Goal: Task Accomplishment & Management: Use online tool/utility

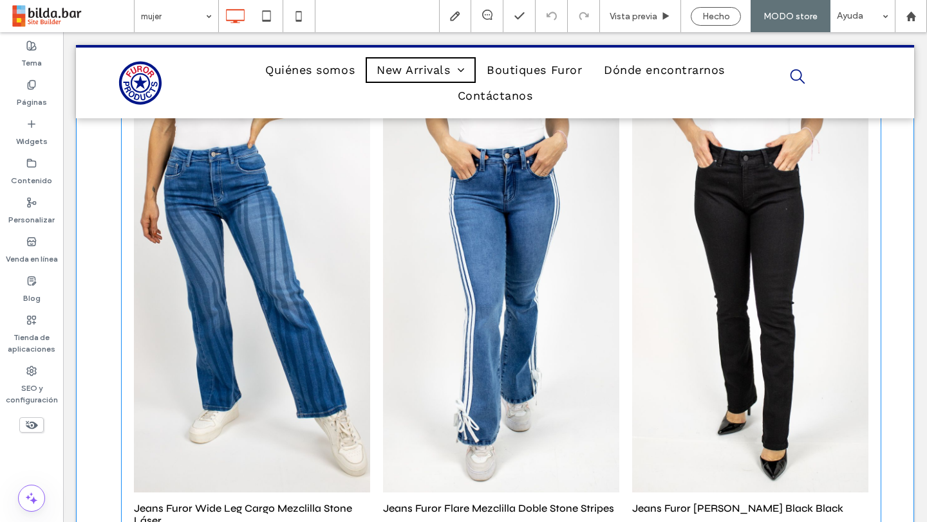
scroll to position [146, 0]
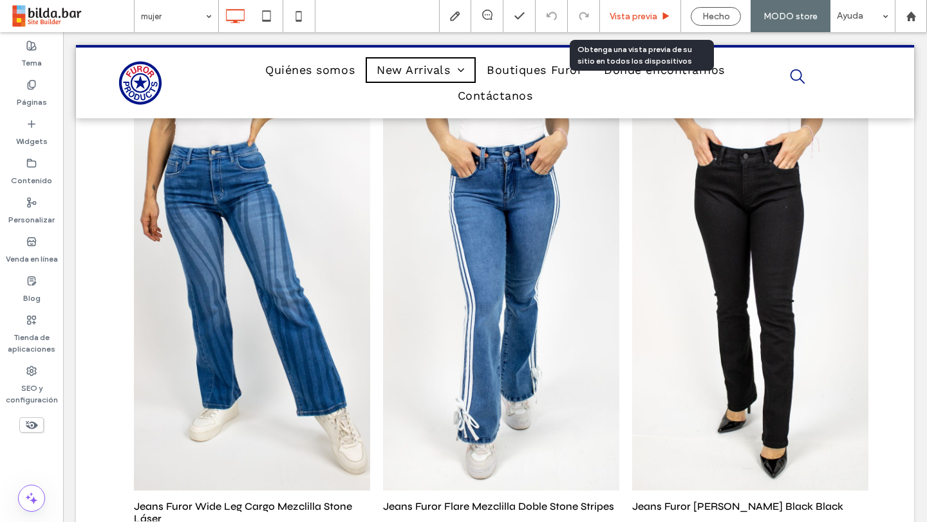
click at [643, 14] on span "Vista previa" at bounding box center [633, 16] width 48 height 11
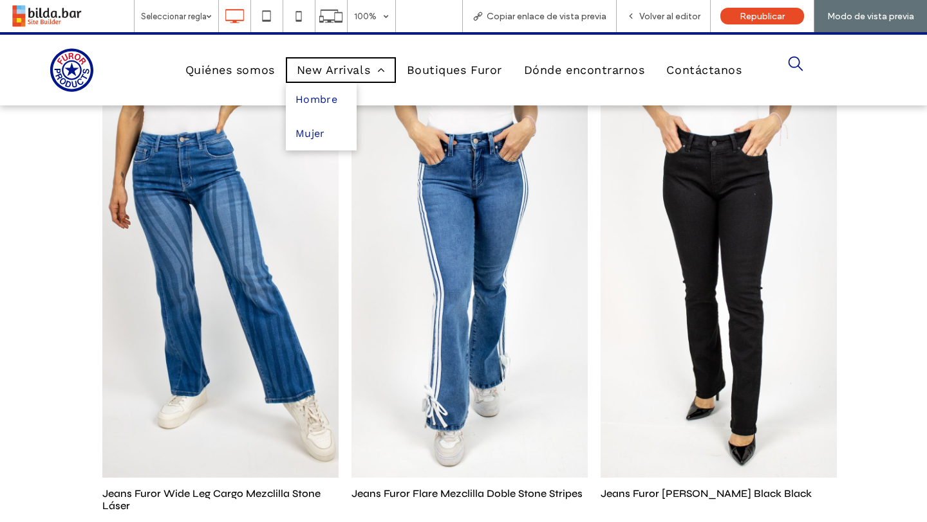
click at [340, 69] on span "New Arrivals" at bounding box center [341, 70] width 88 height 23
click at [318, 143] on span "Mujer" at bounding box center [310, 134] width 30 height 21
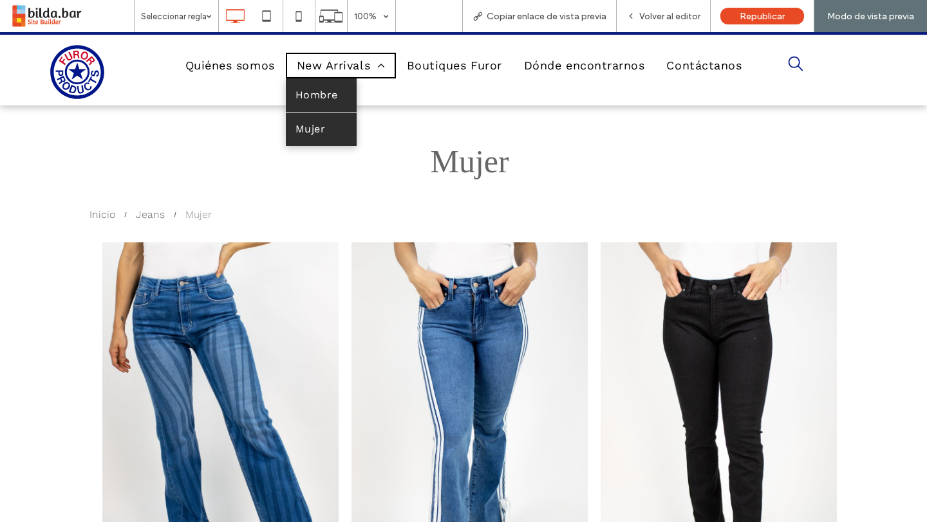
click at [342, 90] on link "Hombre" at bounding box center [321, 94] width 71 height 33
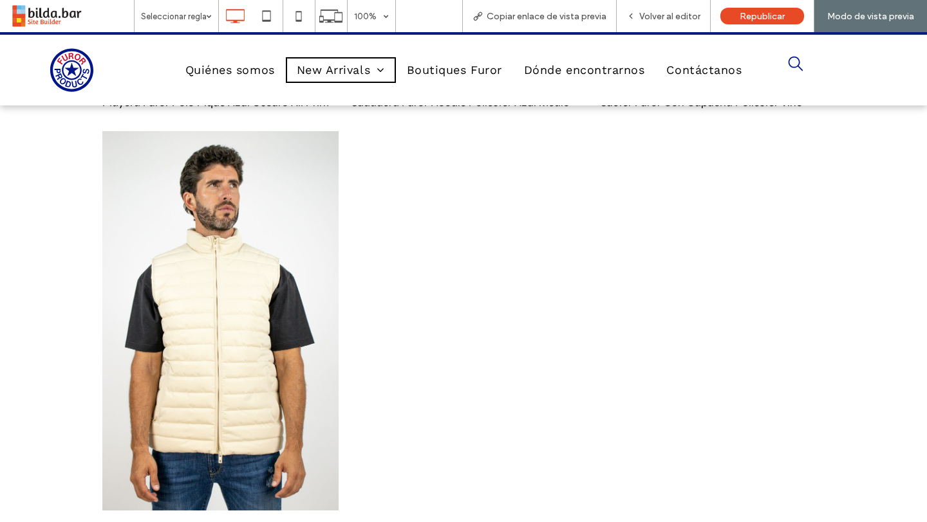
scroll to position [7623, 0]
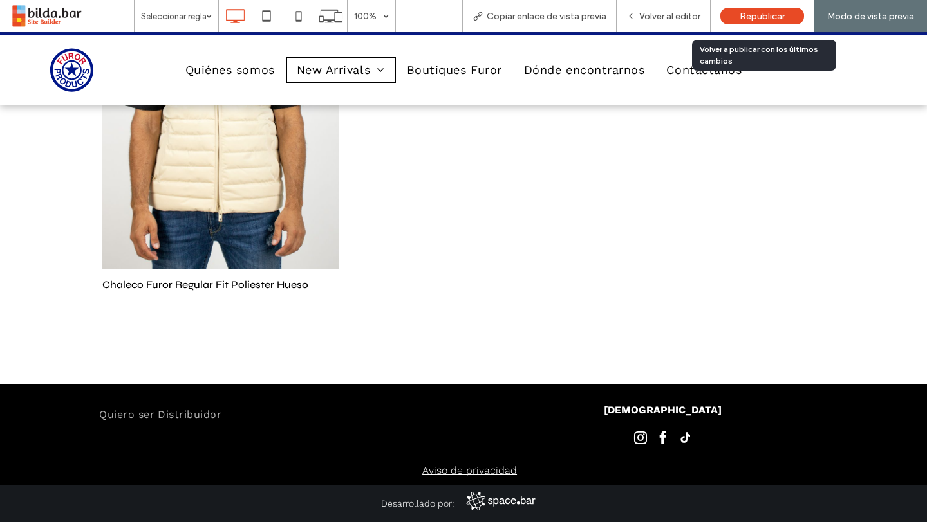
click at [748, 19] on span "Republicar" at bounding box center [761, 16] width 45 height 11
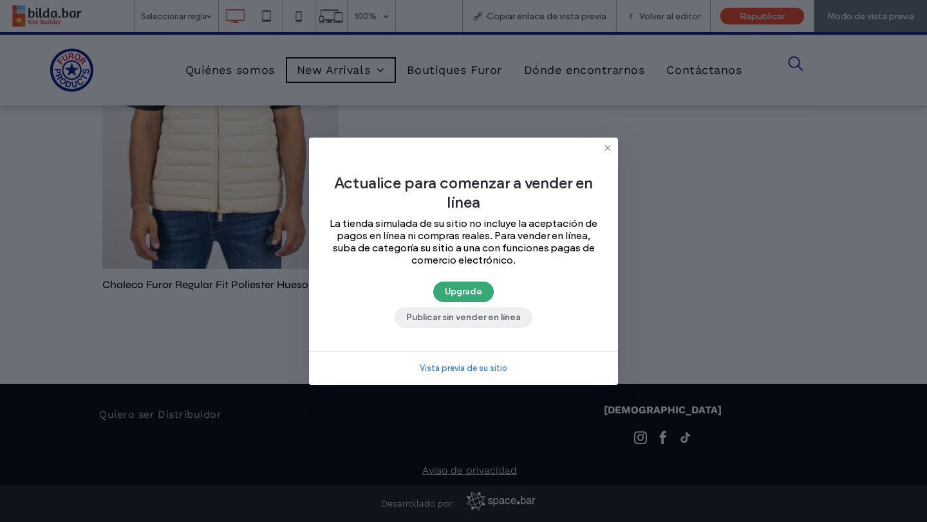
click at [467, 317] on button "Publicar sin vender en línea" at bounding box center [463, 318] width 138 height 21
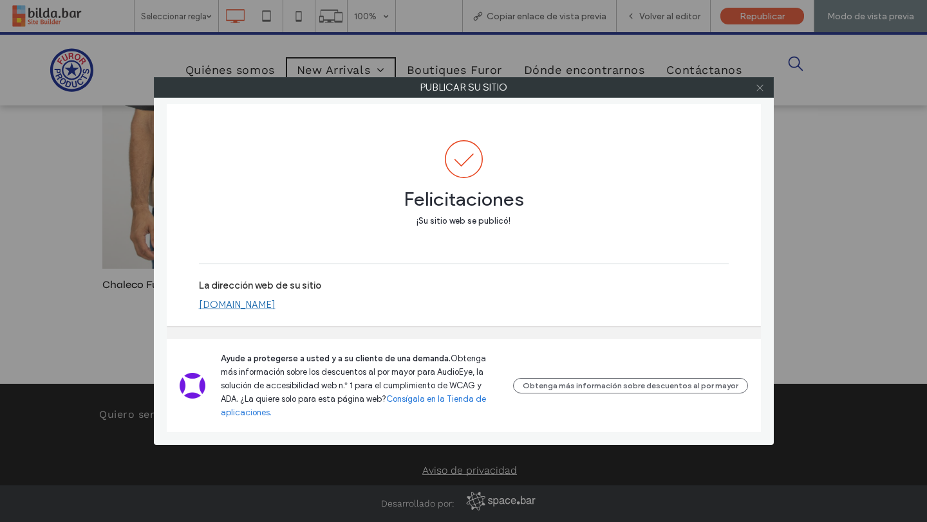
click at [761, 91] on icon at bounding box center [760, 88] width 10 height 10
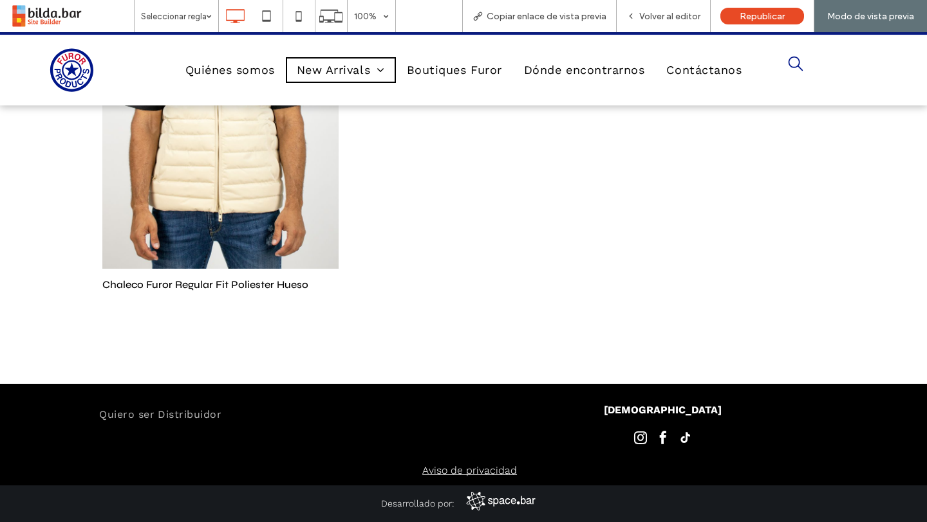
click at [380, 291] on div at bounding box center [469, 95] width 249 height 424
click at [674, 15] on span "Volver al editor" at bounding box center [669, 16] width 61 height 11
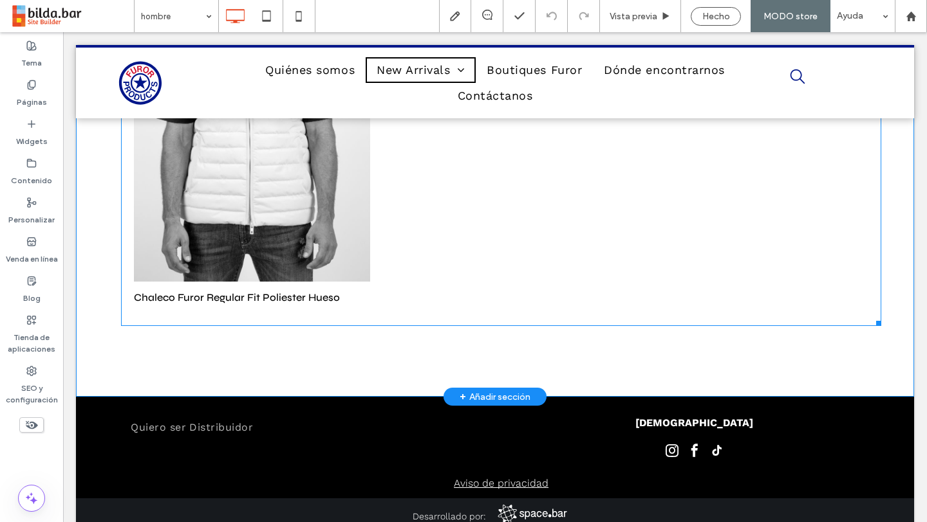
click at [369, 304] on link "Chaleco Furor Regular Fit Poliester Hueso 999 $100.00" at bounding box center [252, 298] width 236 height 32
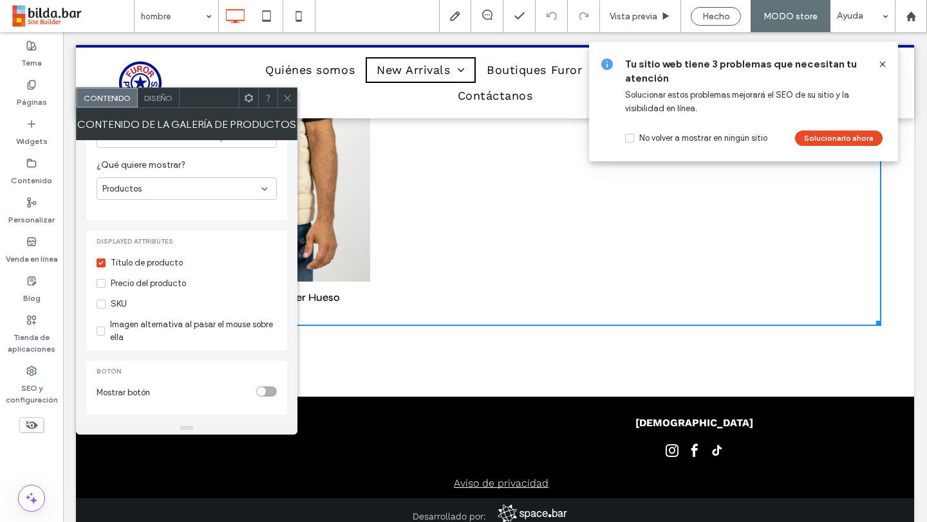
scroll to position [178, 0]
click at [162, 104] on div "Diseño" at bounding box center [159, 97] width 42 height 19
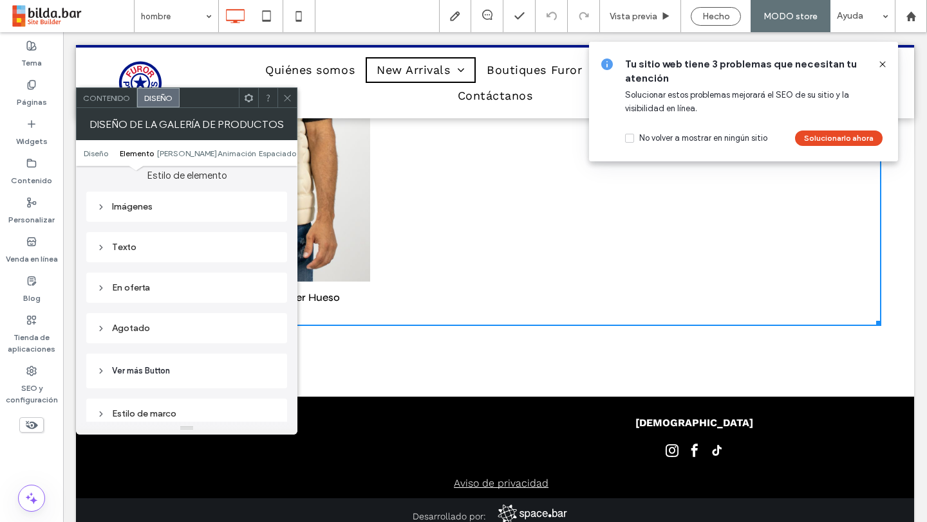
scroll to position [0, 0]
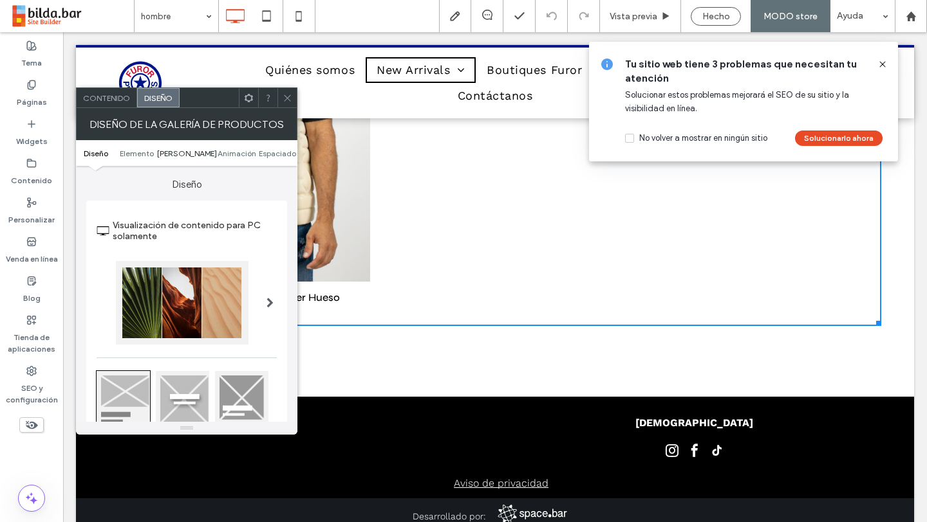
click at [187, 153] on span "[PERSON_NAME]" at bounding box center [187, 154] width 60 height 10
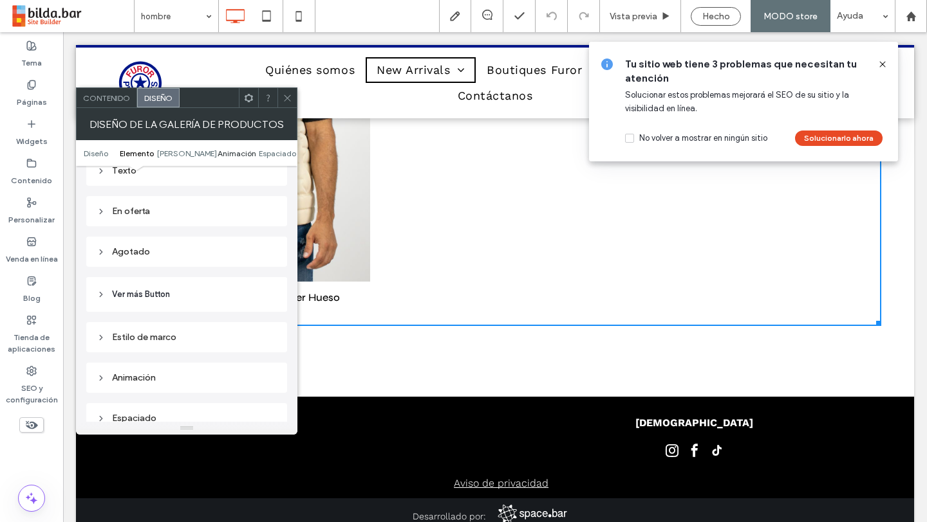
scroll to position [771, 0]
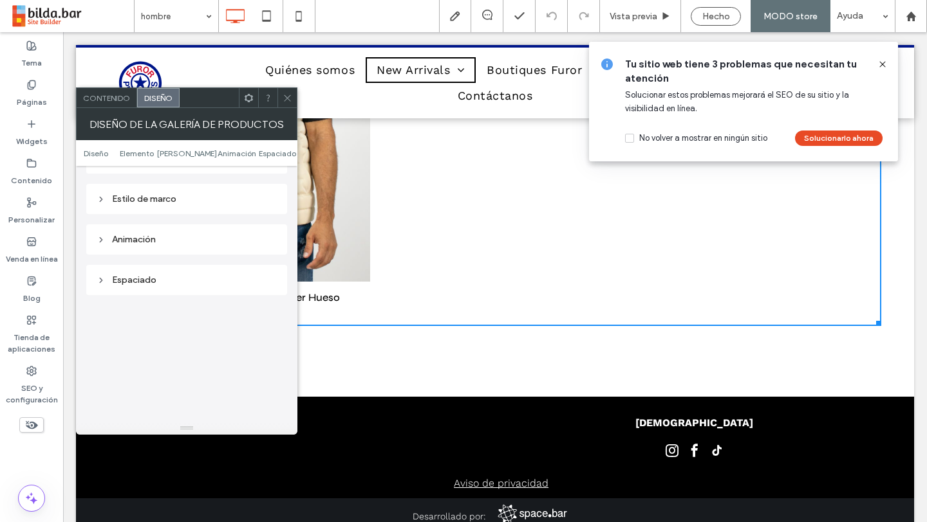
click at [104, 99] on span "Contenido" at bounding box center [106, 98] width 47 height 10
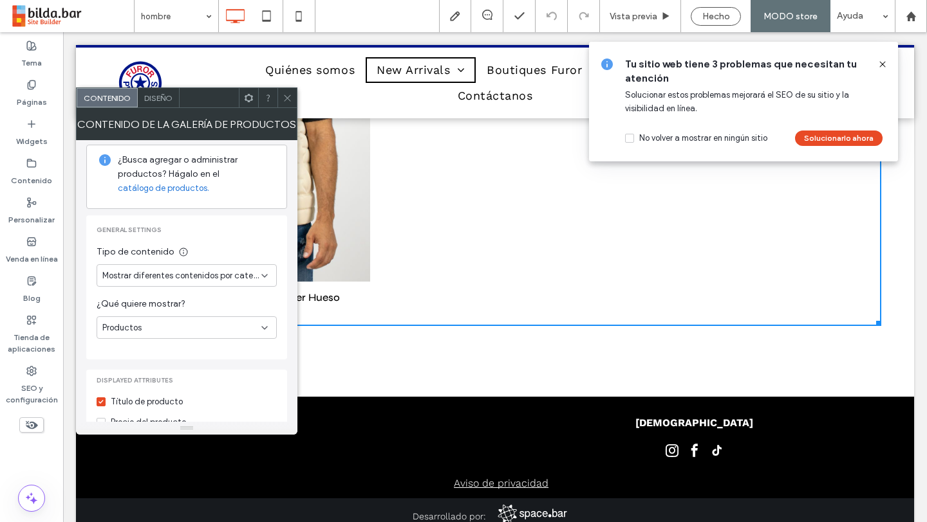
scroll to position [0, 0]
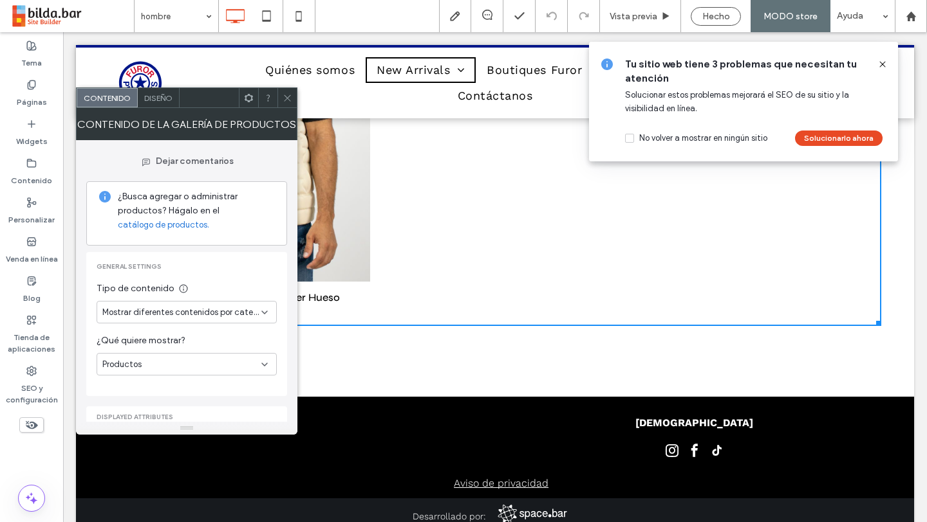
click at [287, 104] on span at bounding box center [287, 97] width 10 height 19
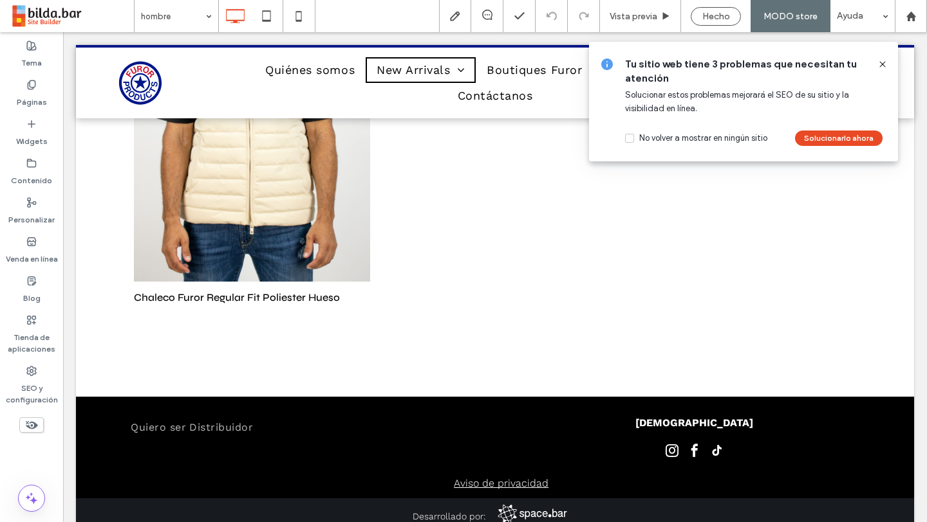
click at [881, 63] on use at bounding box center [882, 64] width 6 height 6
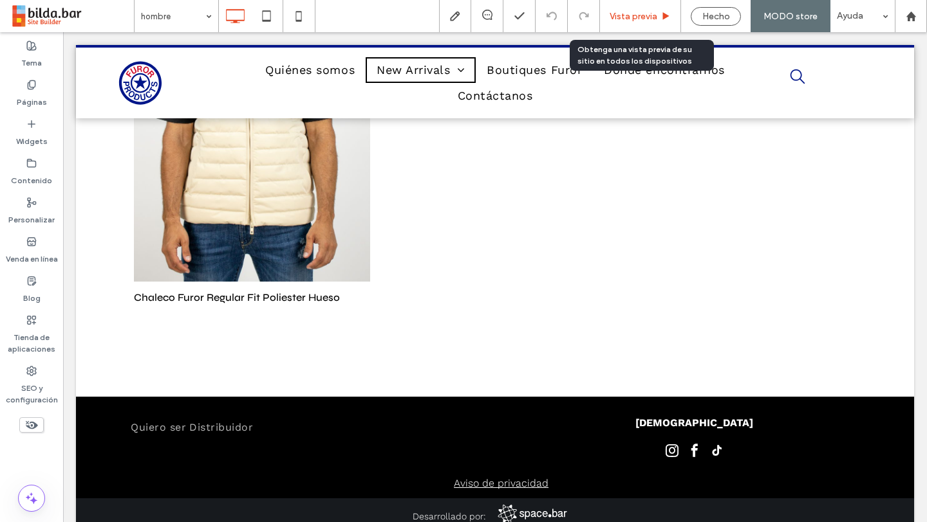
click at [641, 15] on span "Vista previa" at bounding box center [633, 16] width 48 height 11
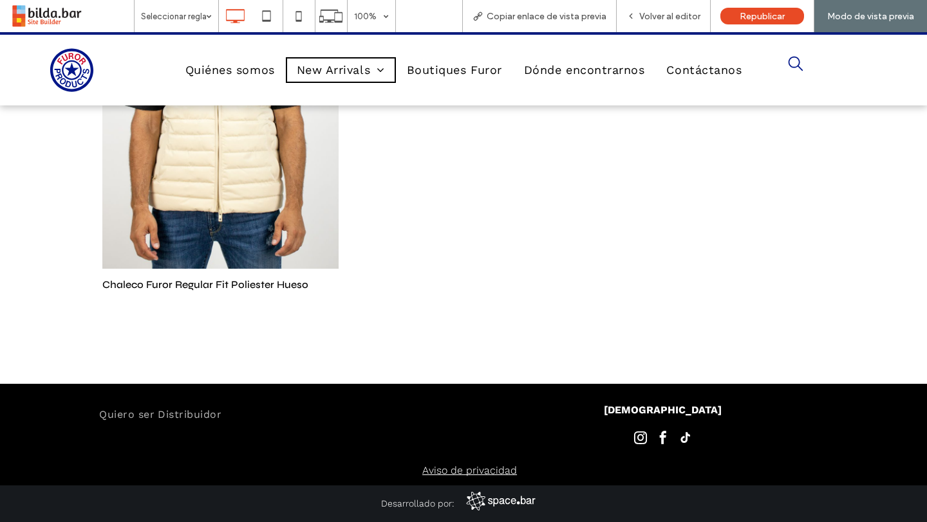
click at [641, 15] on span "Volver al editor" at bounding box center [669, 16] width 61 height 11
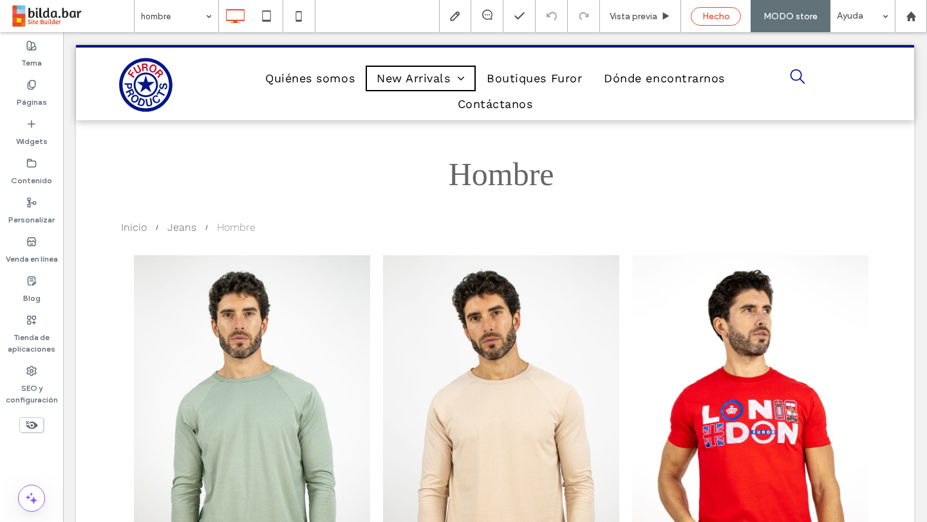
click at [707, 13] on span "Hecho" at bounding box center [716, 16] width 28 height 11
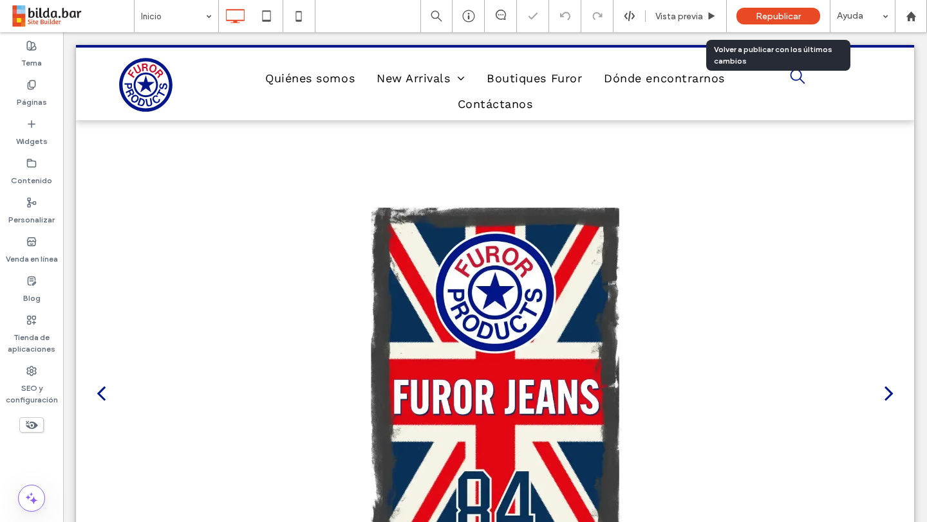
click at [782, 17] on span "Republicar" at bounding box center [777, 16] width 45 height 11
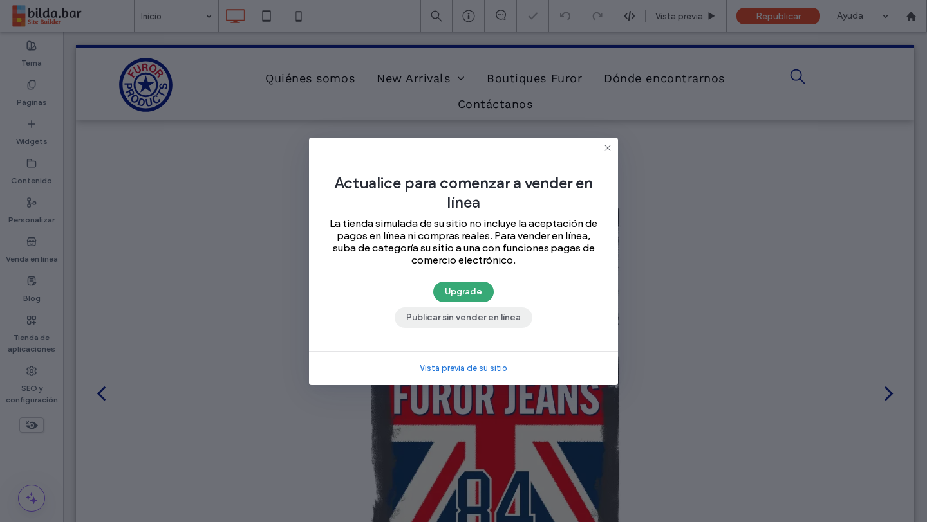
click at [440, 319] on button "Publicar sin vender en línea" at bounding box center [463, 318] width 138 height 21
